Goal: Information Seeking & Learning: Learn about a topic

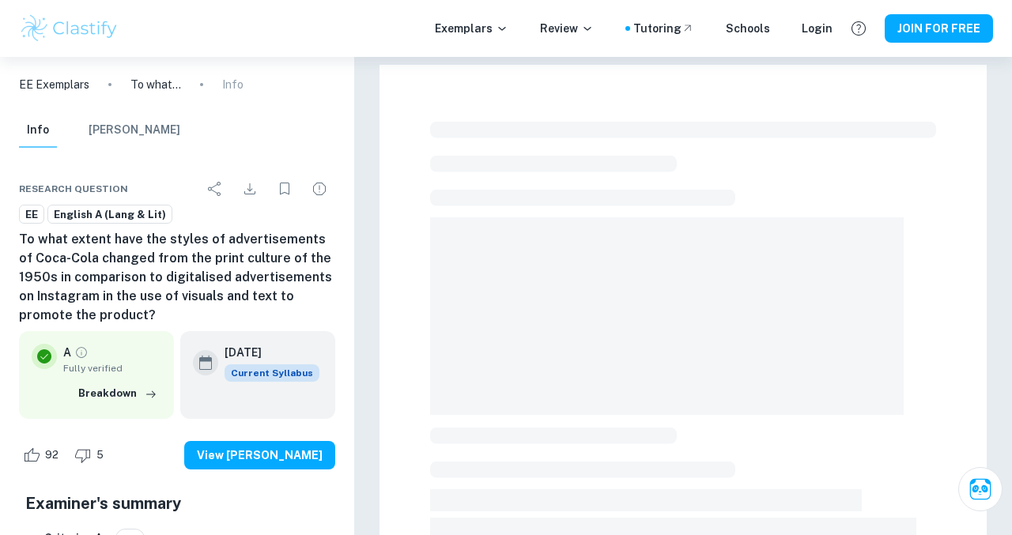
click at [94, 28] on img at bounding box center [69, 29] width 100 height 32
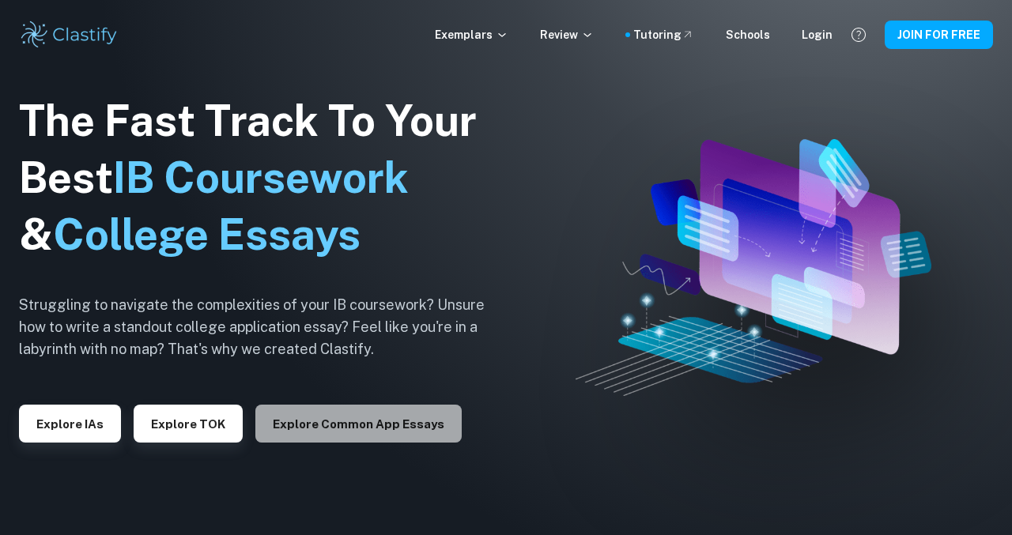
click at [413, 427] on button "Explore Common App essays" at bounding box center [358, 424] width 206 height 38
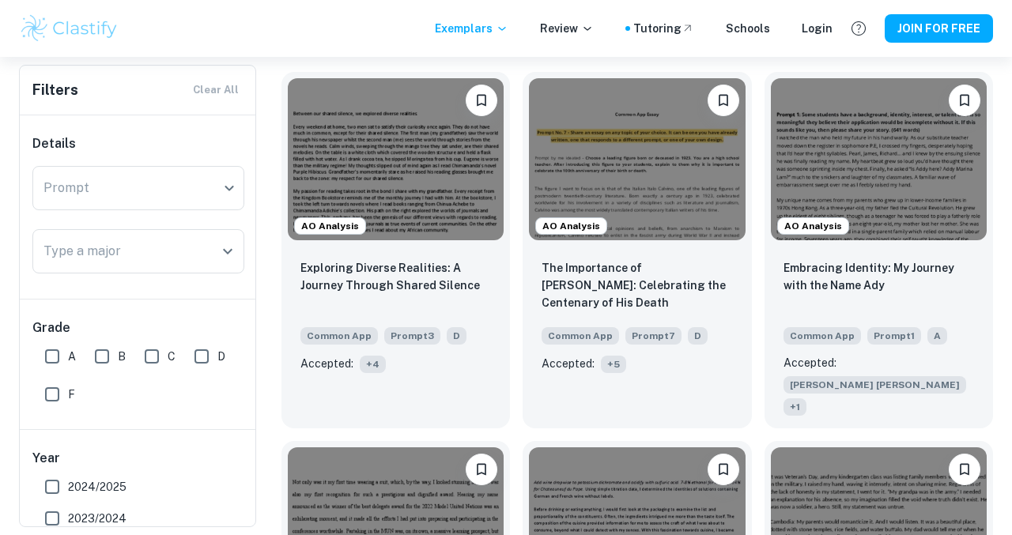
scroll to position [477, 0]
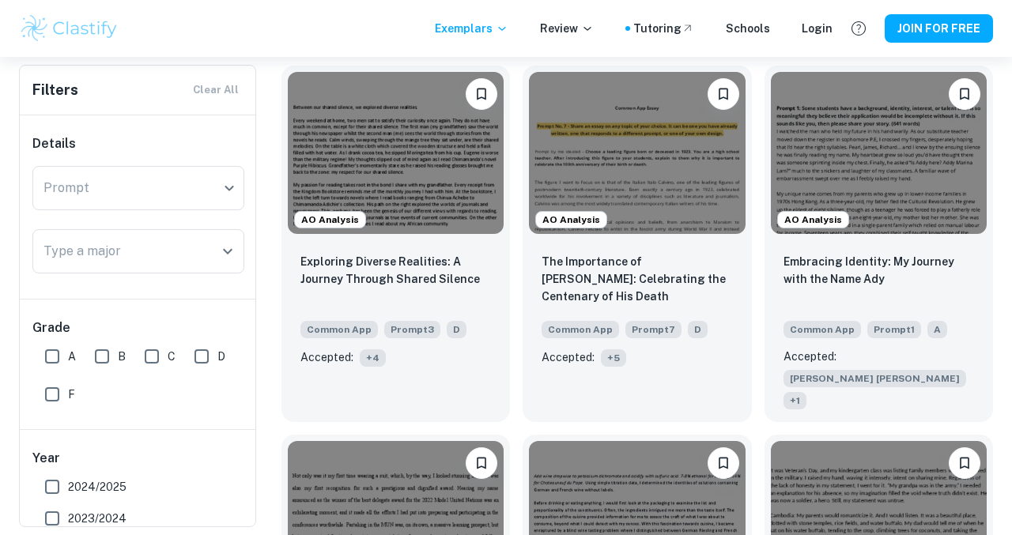
click at [53, 353] on input "A" at bounding box center [52, 357] width 32 height 32
checkbox input "true"
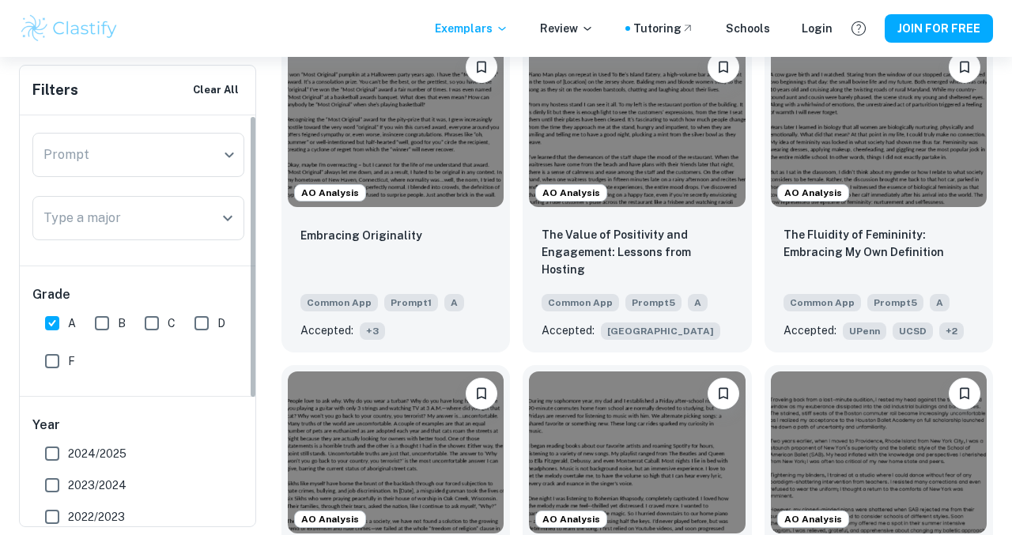
scroll to position [0, 0]
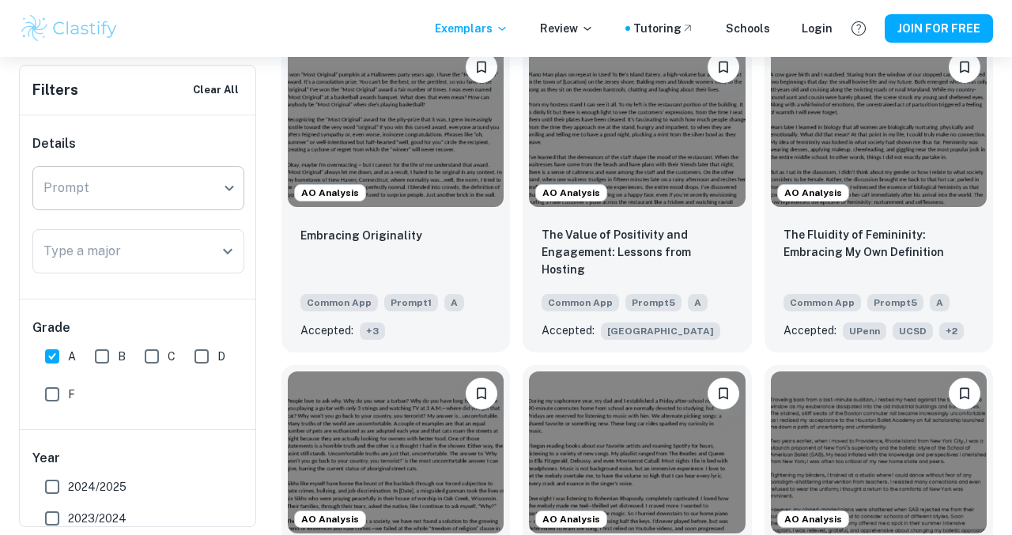
click at [228, 183] on div "​ Prompt" at bounding box center [138, 188] width 212 height 44
click at [232, 194] on div "​ Prompt" at bounding box center [138, 188] width 212 height 44
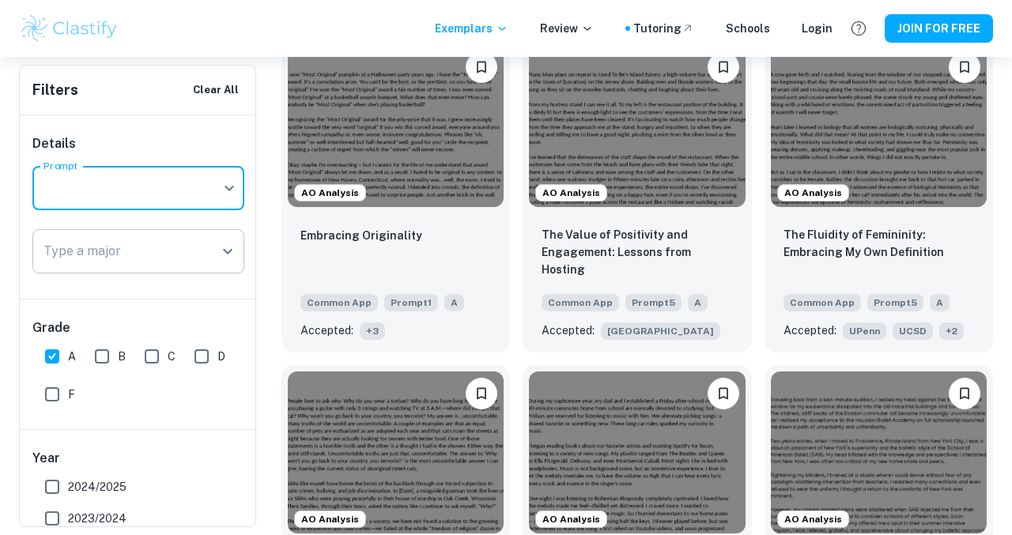
click at [233, 240] on div at bounding box center [227, 251] width 21 height 22
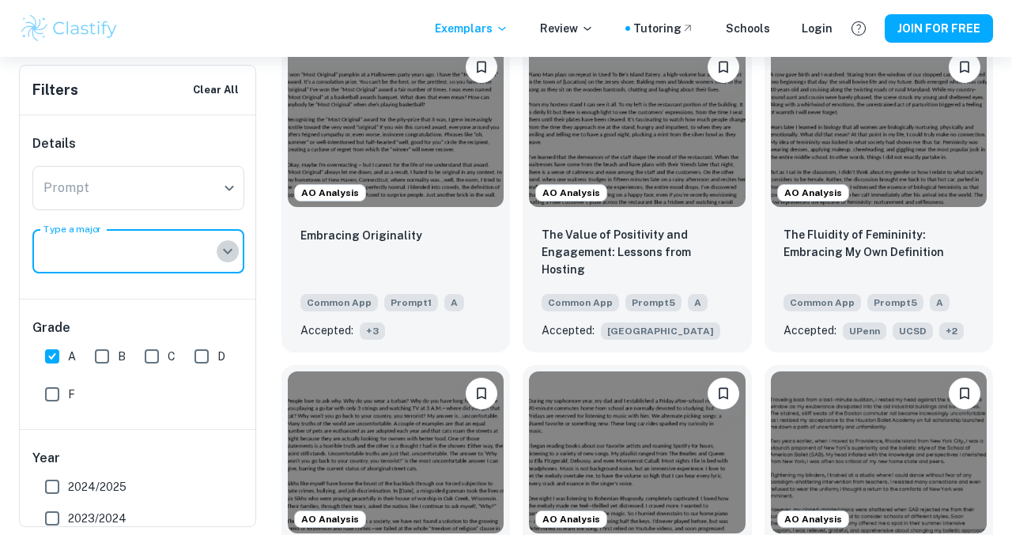
click at [232, 251] on icon "Open" at bounding box center [227, 251] width 19 height 19
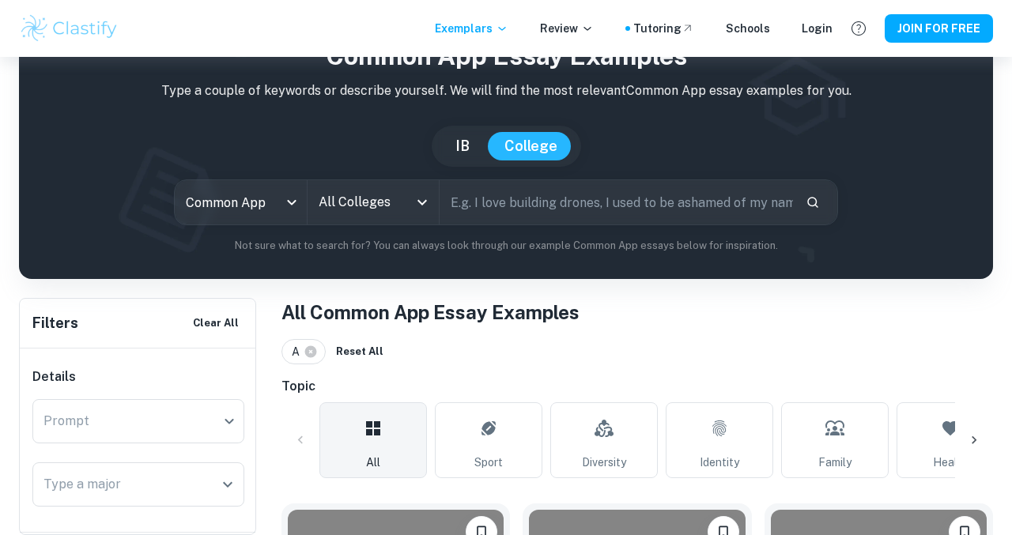
scroll to position [68, 0]
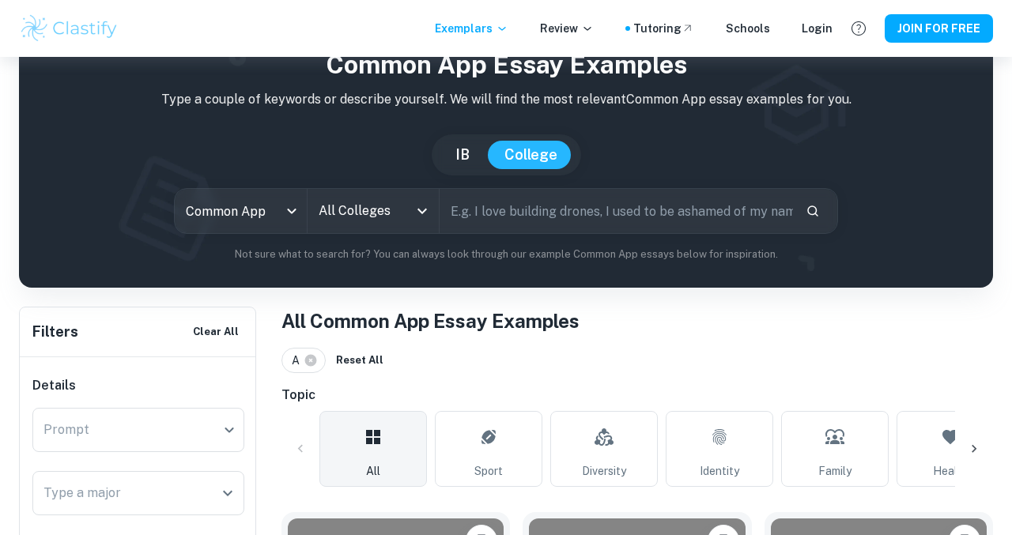
click at [470, 151] on button "IB" at bounding box center [463, 155] width 46 height 28
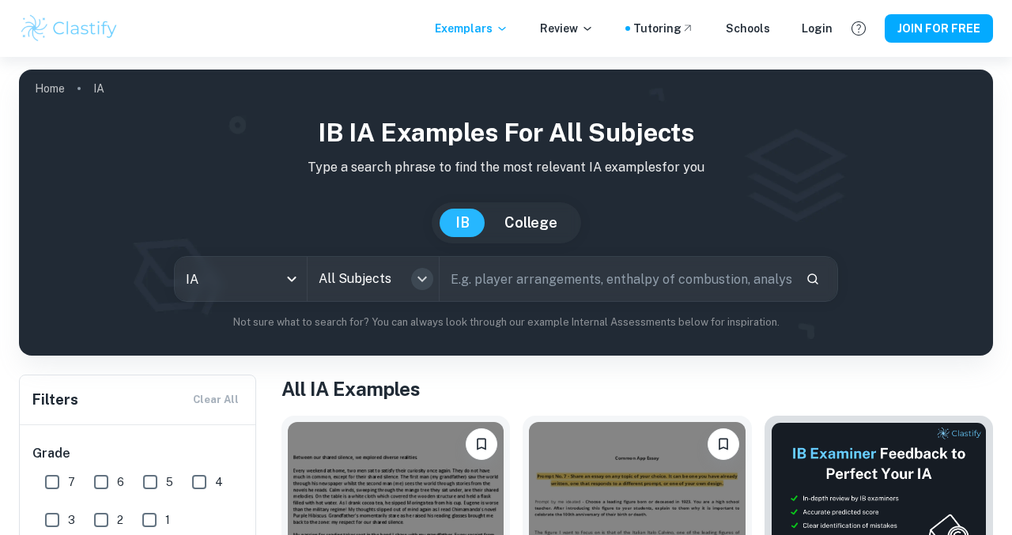
click at [421, 275] on icon "Open" at bounding box center [422, 279] width 19 height 19
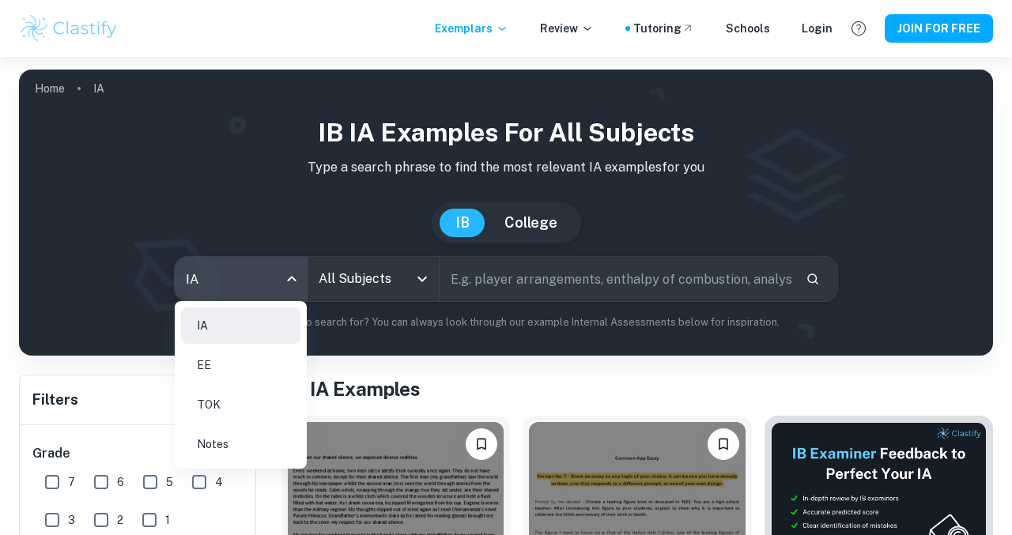
click at [287, 281] on body "We value your privacy We use cookies to enhance your browsing experience, serve…" at bounding box center [506, 324] width 1012 height 535
click at [270, 350] on li "EE" at bounding box center [240, 365] width 119 height 36
type input "ee"
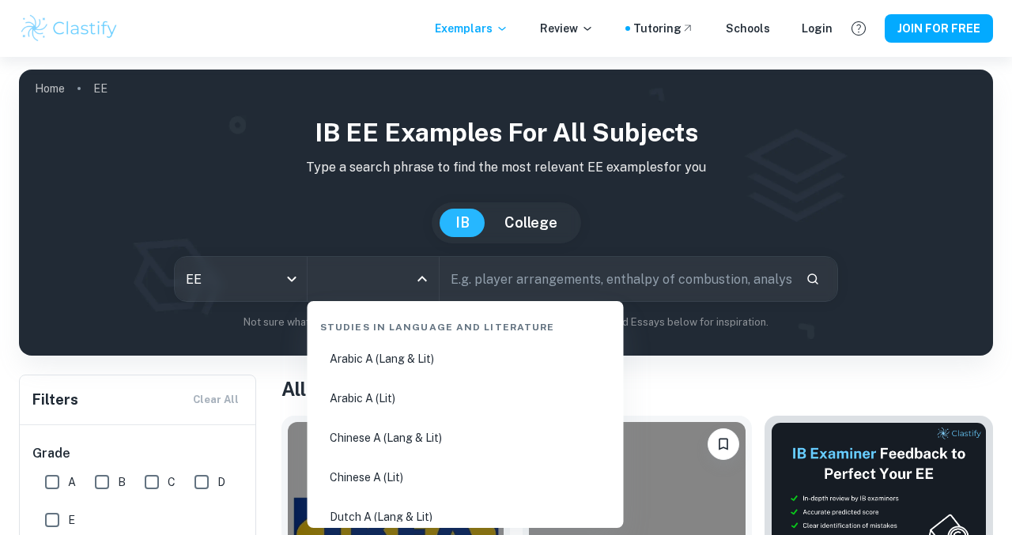
click at [402, 283] on input "All Subjects" at bounding box center [362, 279] width 94 height 30
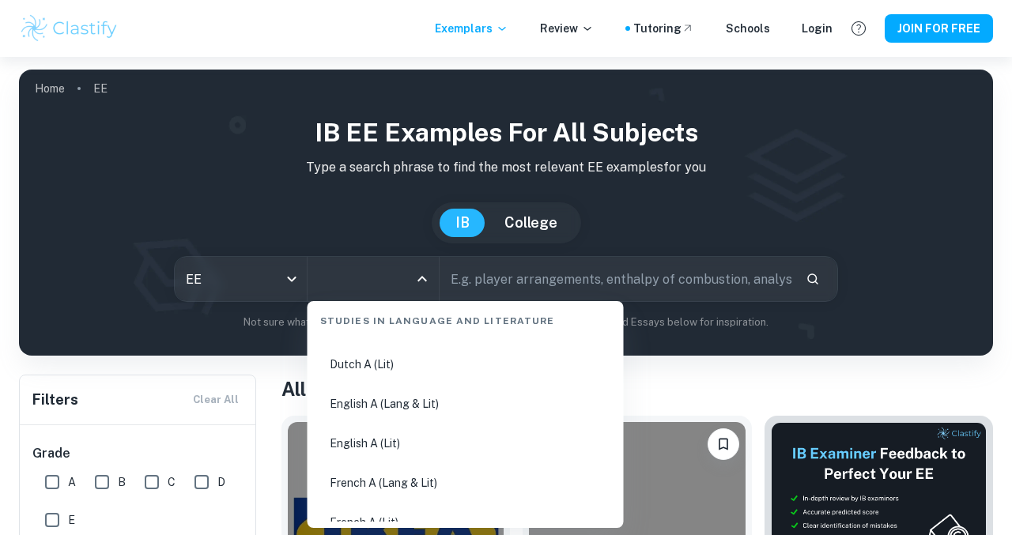
scroll to position [196, 0]
click at [440, 398] on li "English A (Lang & Lit)" at bounding box center [466, 400] width 304 height 36
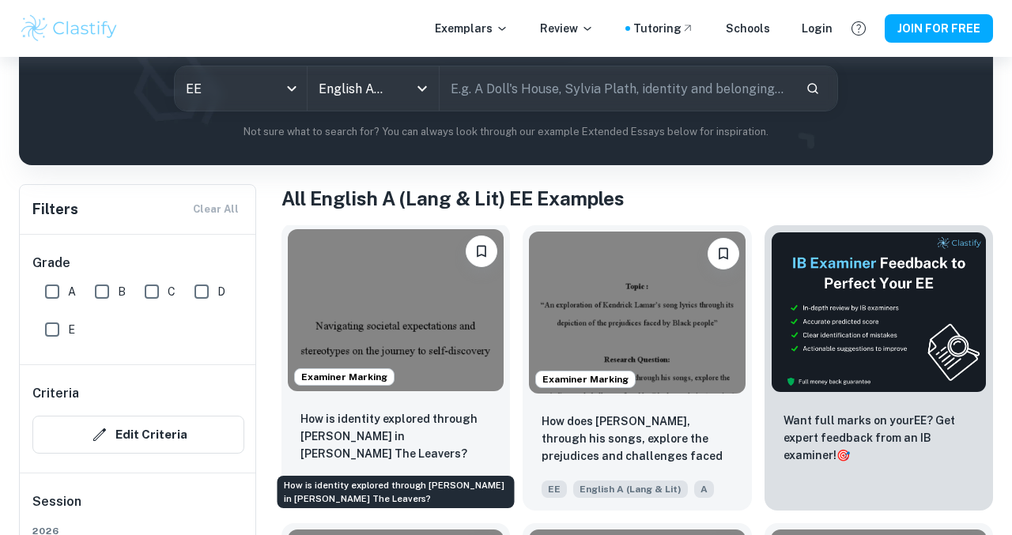
scroll to position [291, 0]
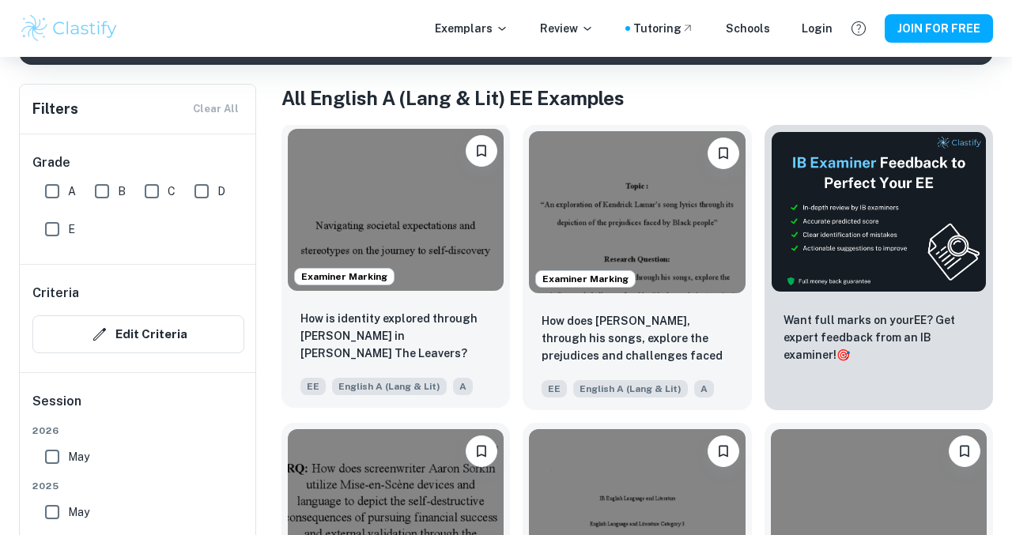
click at [440, 218] on img at bounding box center [396, 210] width 216 height 162
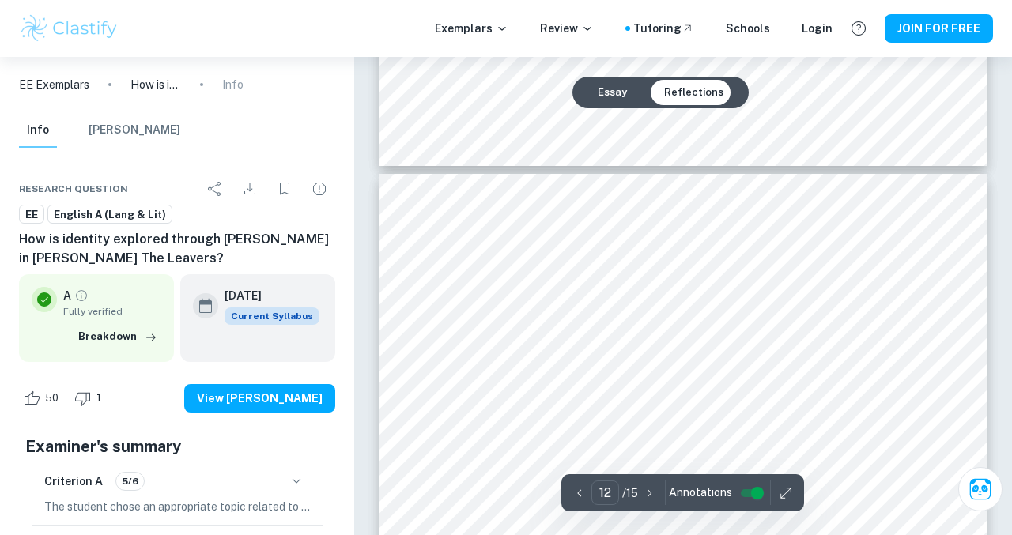
type input "13"
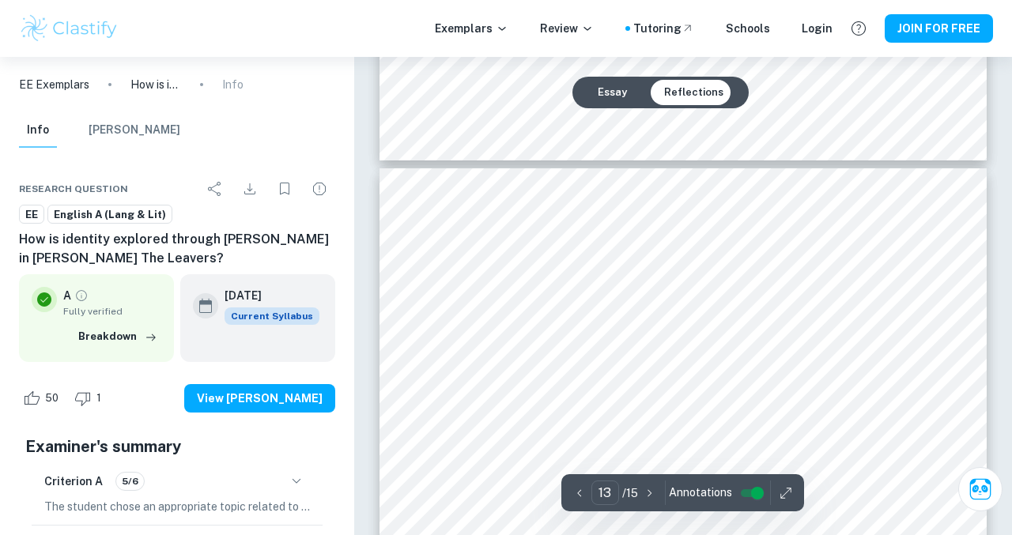
scroll to position [11166, 0]
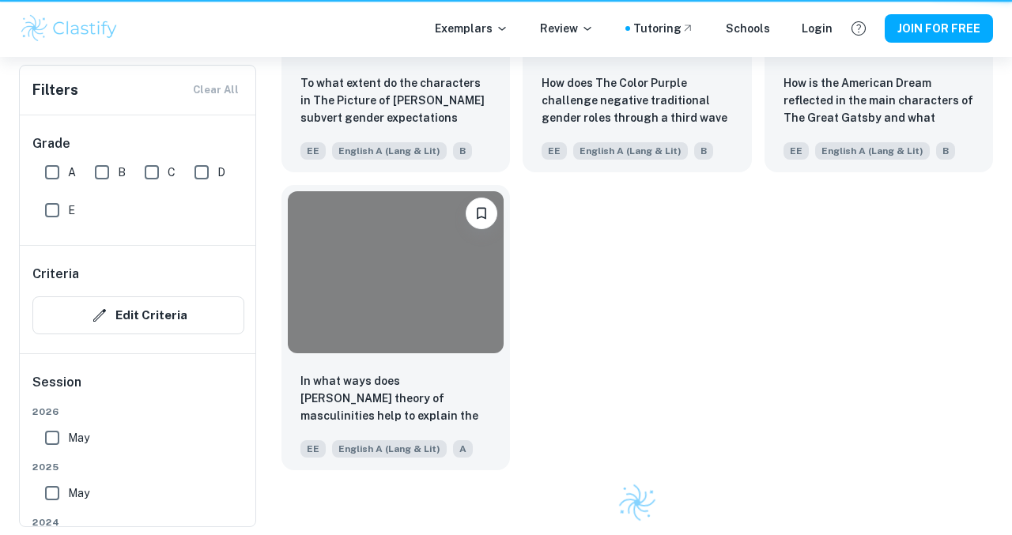
scroll to position [291, 0]
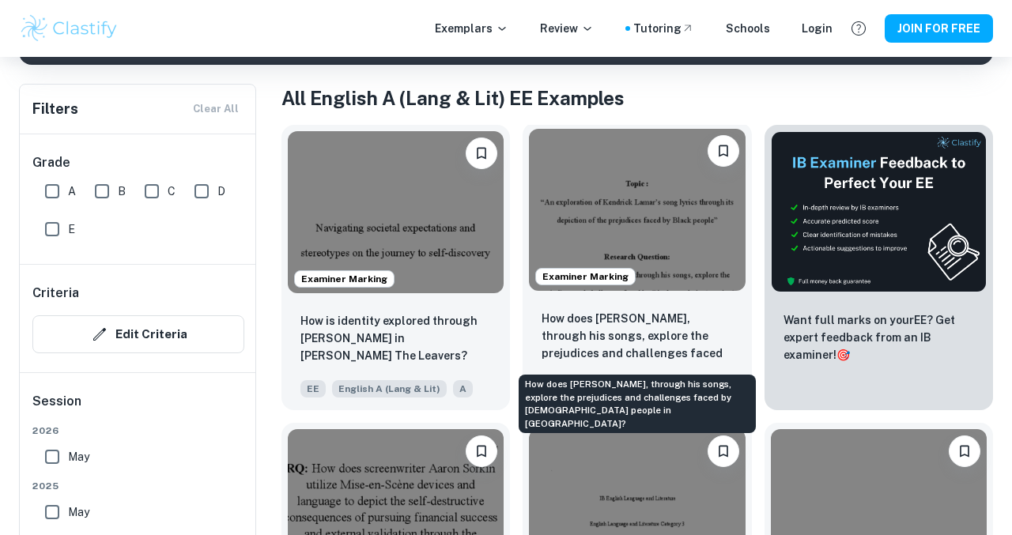
click at [657, 341] on p "How does [PERSON_NAME], through his songs, explore the prejudices and challenge…" at bounding box center [637, 337] width 191 height 54
